Goal: Task Accomplishment & Management: Manage account settings

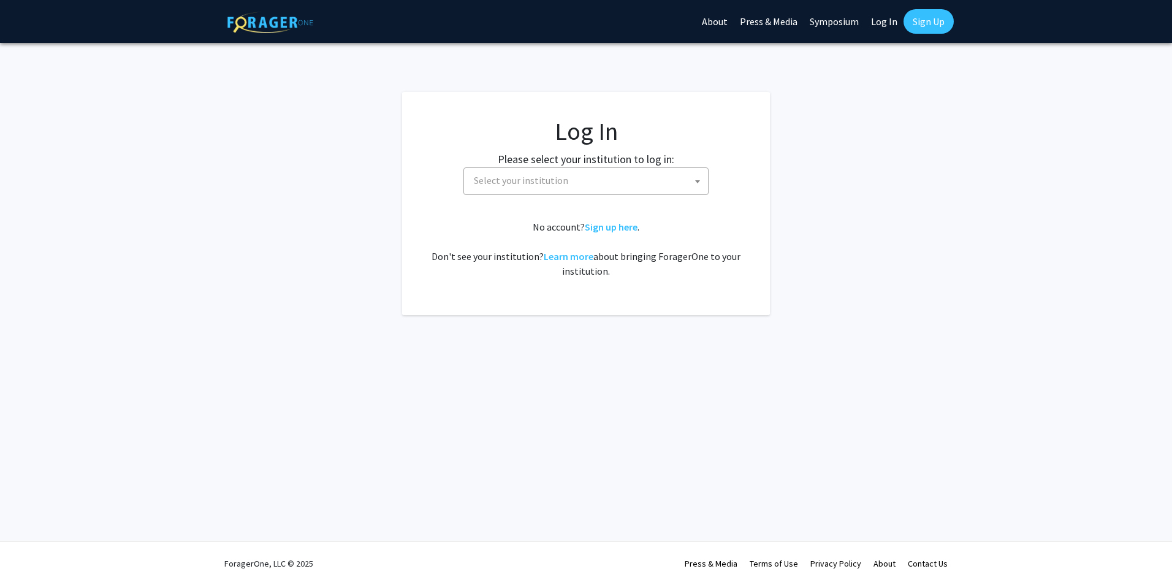
click at [635, 185] on span "Select your institution" at bounding box center [588, 180] width 239 height 25
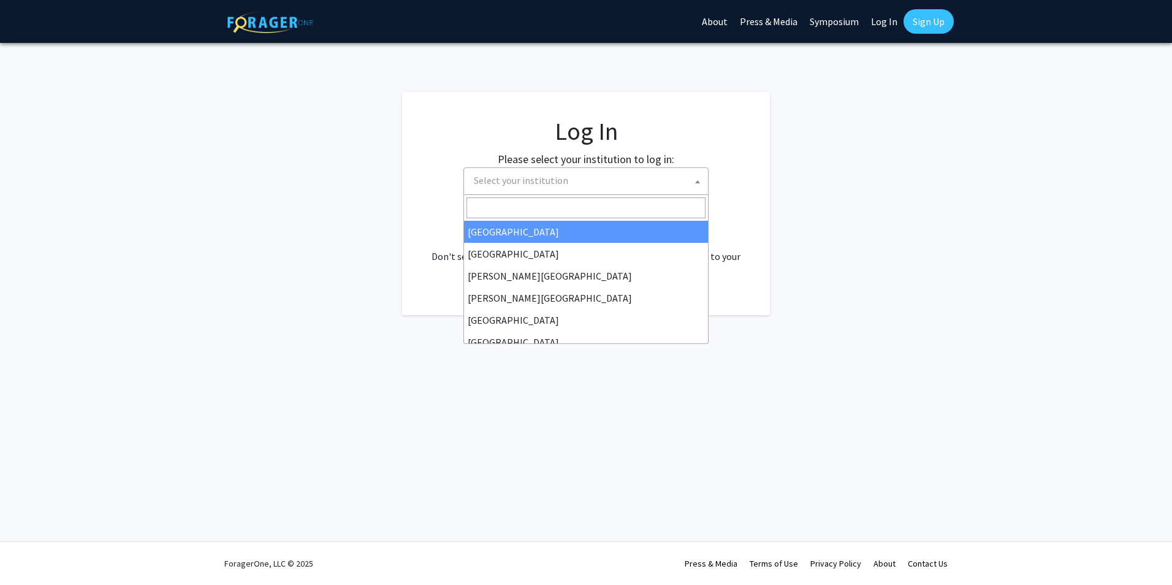
select select "34"
